Goal: Use online tool/utility: Utilize a website feature to perform a specific function

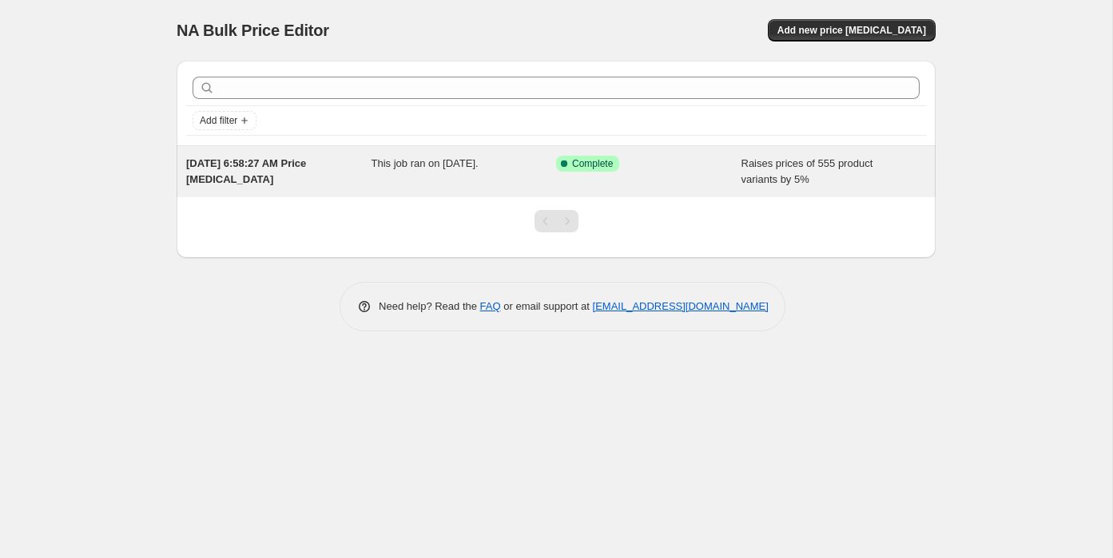
click at [665, 161] on div "Success Complete Complete" at bounding box center [636, 164] width 161 height 16
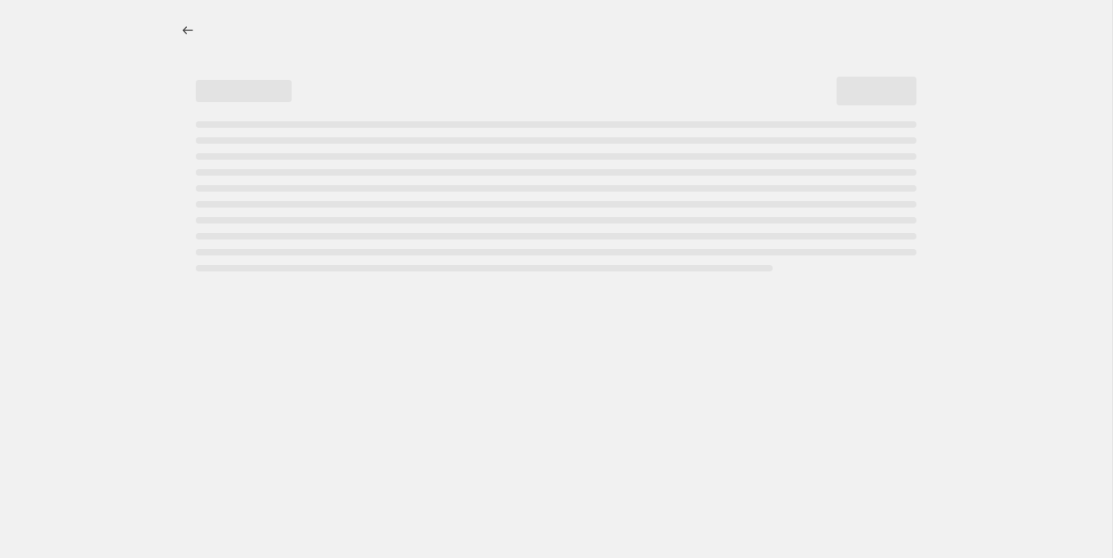
select select "percentage"
select select "remove"
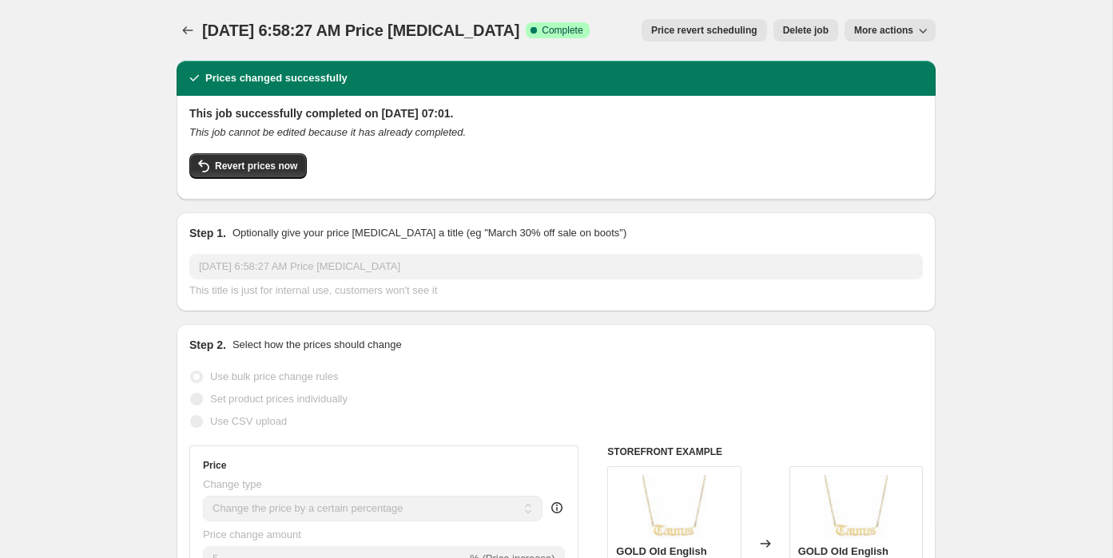
click at [901, 33] on span "More actions" at bounding box center [883, 30] width 59 height 13
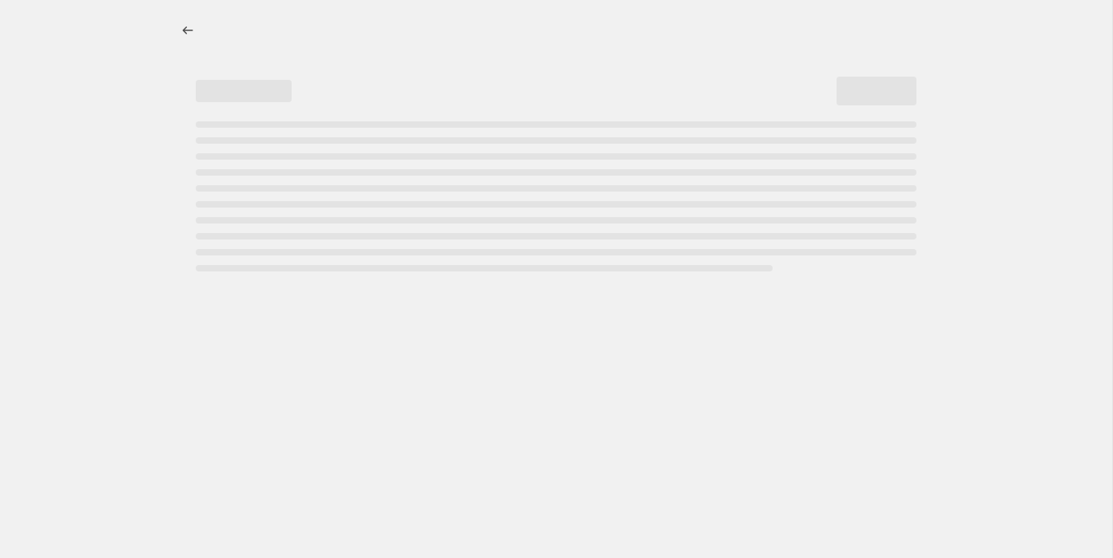
select select "percentage"
select select "remove"
